Goal: Navigation & Orientation: Find specific page/section

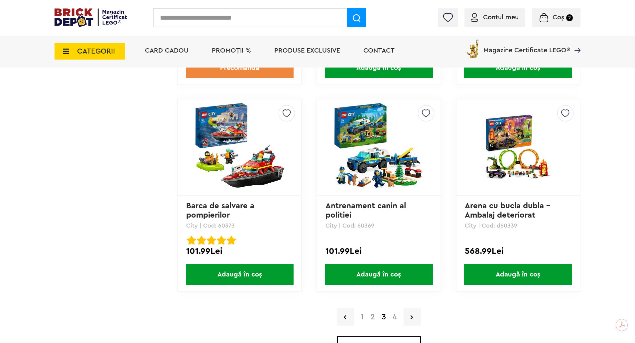
scroll to position [1795, 0]
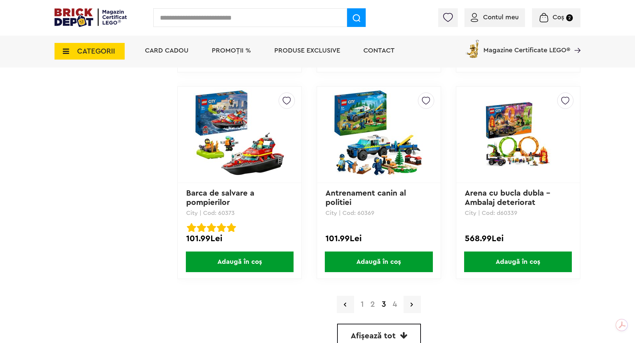
click at [393, 305] on link "4" at bounding box center [394, 304] width 11 height 8
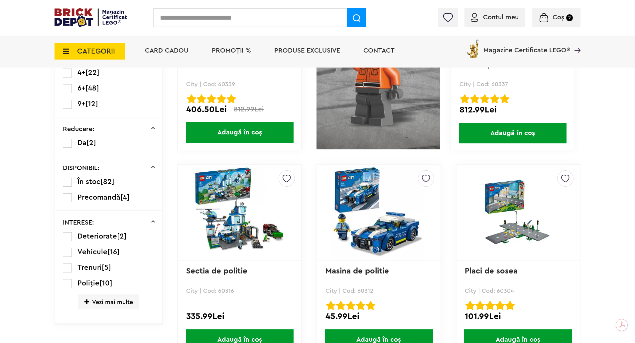
scroll to position [233, 0]
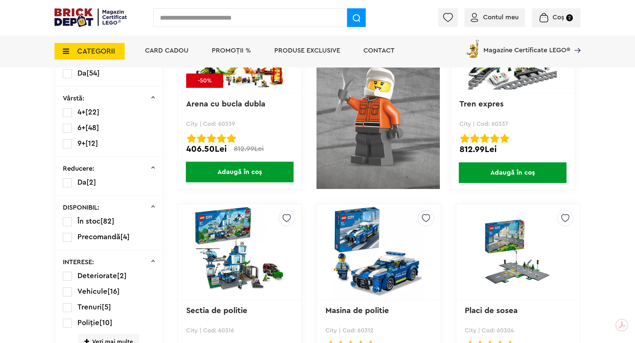
click at [67, 51] on icon at bounding box center [64, 51] width 10 height 7
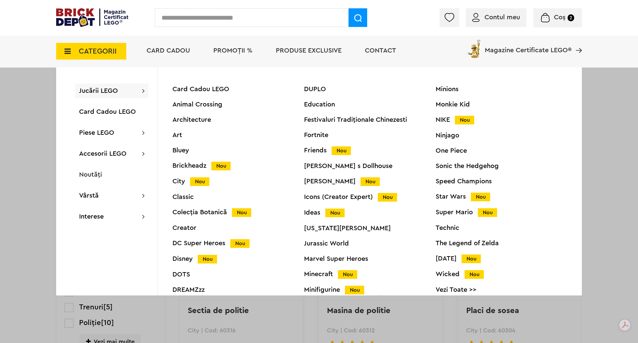
click at [195, 211] on div "Colecția Botanică Nou" at bounding box center [238, 212] width 132 height 7
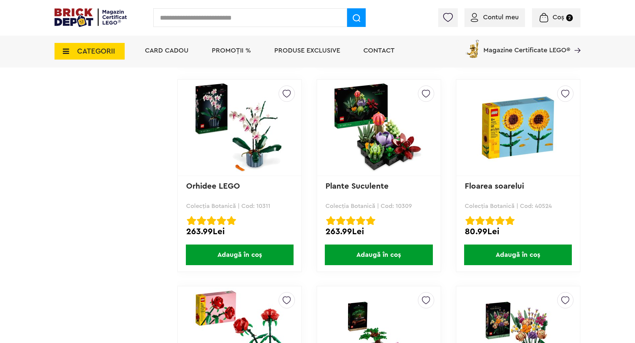
click at [64, 50] on icon at bounding box center [64, 51] width 10 height 7
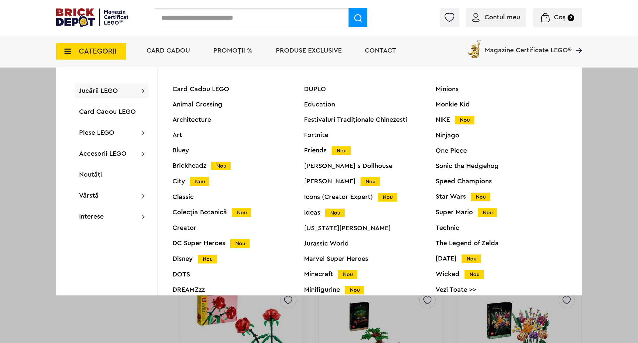
click at [191, 227] on div "Creator" at bounding box center [238, 227] width 132 height 7
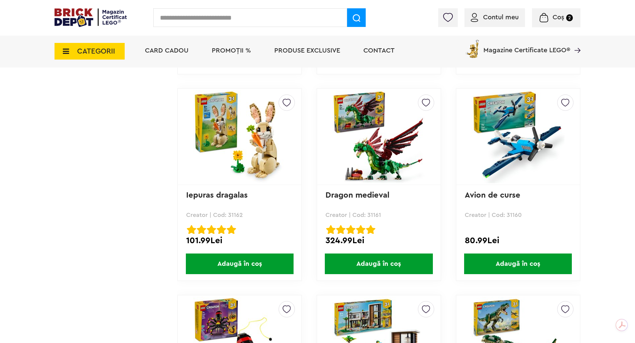
click at [65, 51] on icon at bounding box center [64, 51] width 10 height 7
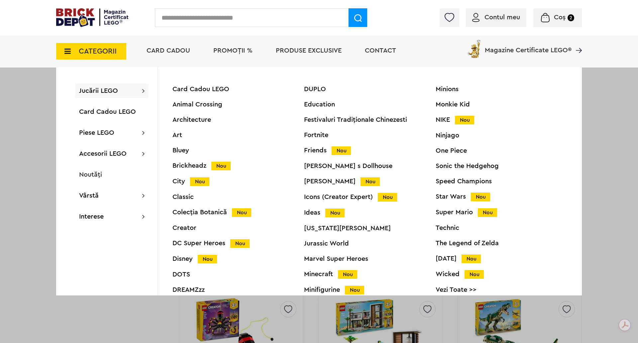
click at [203, 241] on div "DC Super Heroes Nou" at bounding box center [238, 243] width 132 height 7
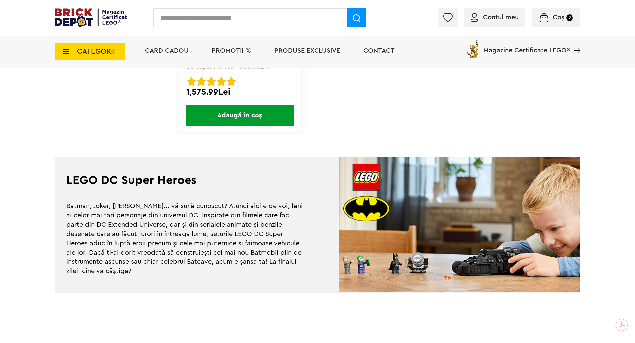
scroll to position [731, 0]
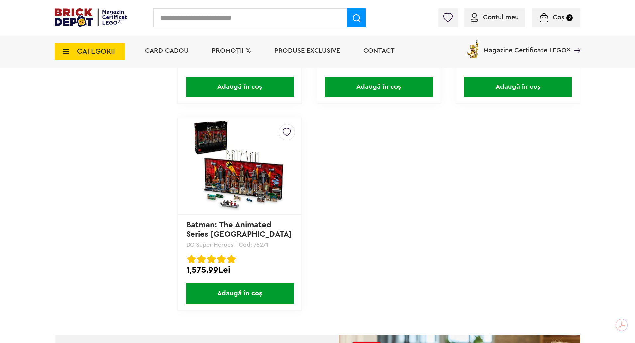
click at [68, 53] on icon at bounding box center [64, 51] width 10 height 7
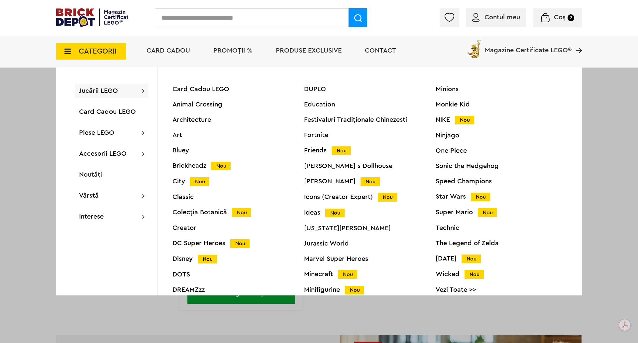
click at [187, 249] on div "Card Cadou LEGO Animal Crossing Architecture Art Bluey Brickheadz Nou City Nou …" at bounding box center [238, 194] width 132 height 216
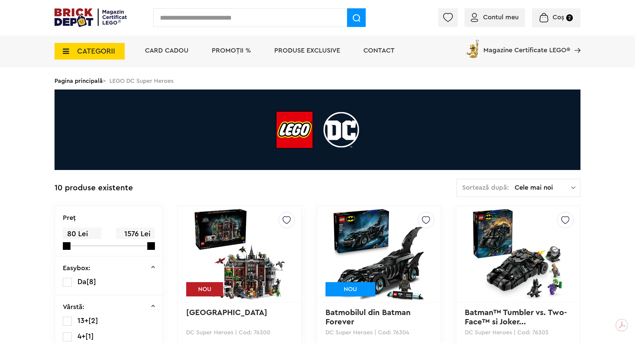
scroll to position [166, 0]
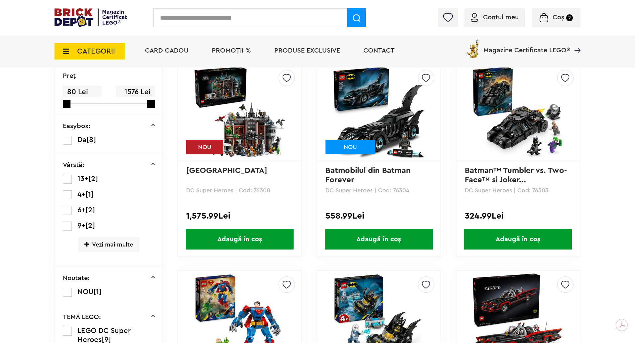
click at [68, 51] on icon at bounding box center [64, 51] width 10 height 7
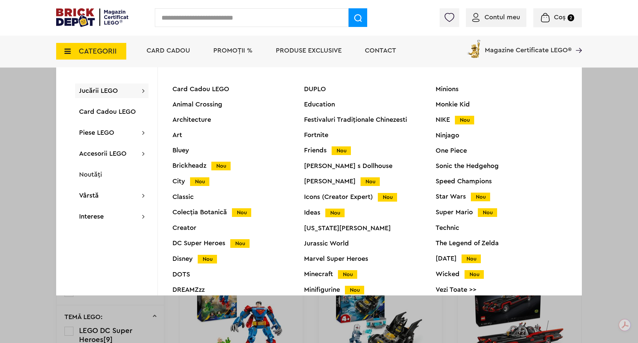
click at [186, 290] on div "DREAMZzz" at bounding box center [238, 289] width 132 height 7
